Goal: Task Accomplishment & Management: Manage account settings

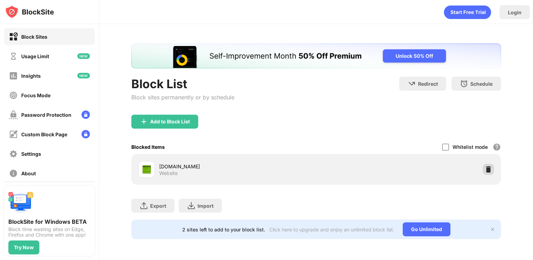
click at [489, 170] on img at bounding box center [488, 169] width 7 height 7
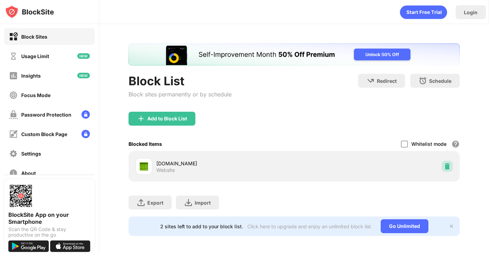
click at [445, 164] on img at bounding box center [447, 166] width 7 height 7
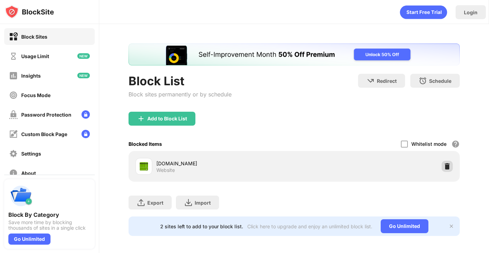
click at [449, 165] on img at bounding box center [447, 166] width 7 height 7
